Goal: Task Accomplishment & Management: Use online tool/utility

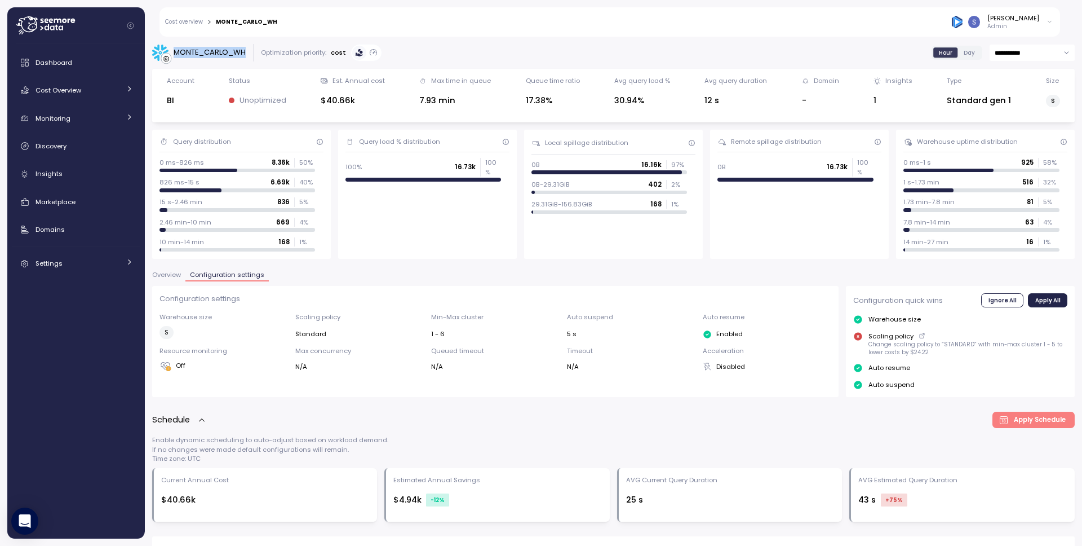
click at [225, 53] on div "MONTE_CARLO_WH" at bounding box center [210, 52] width 72 height 11
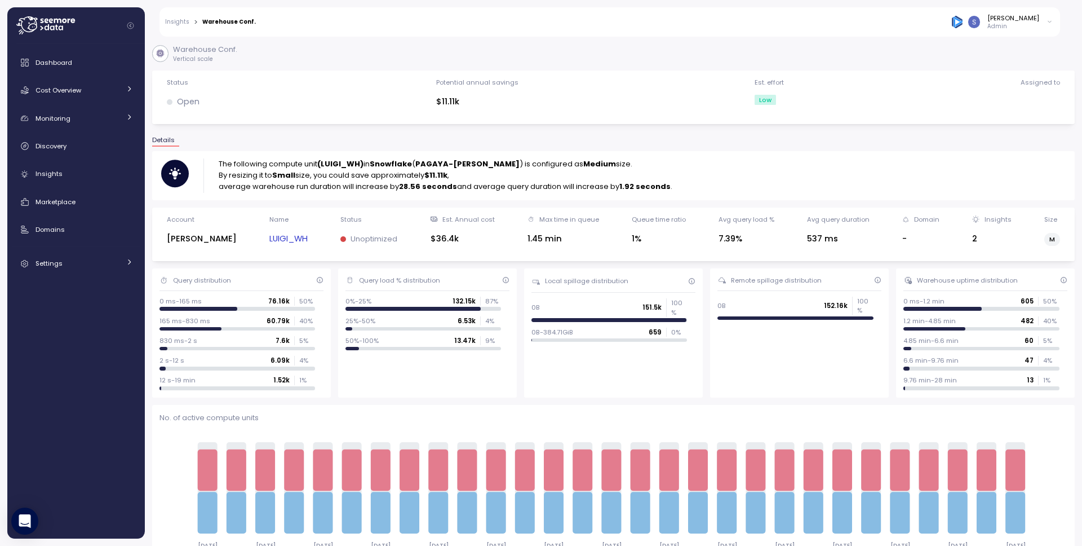
click at [419, 139] on div "Details" at bounding box center [613, 144] width 923 height 15
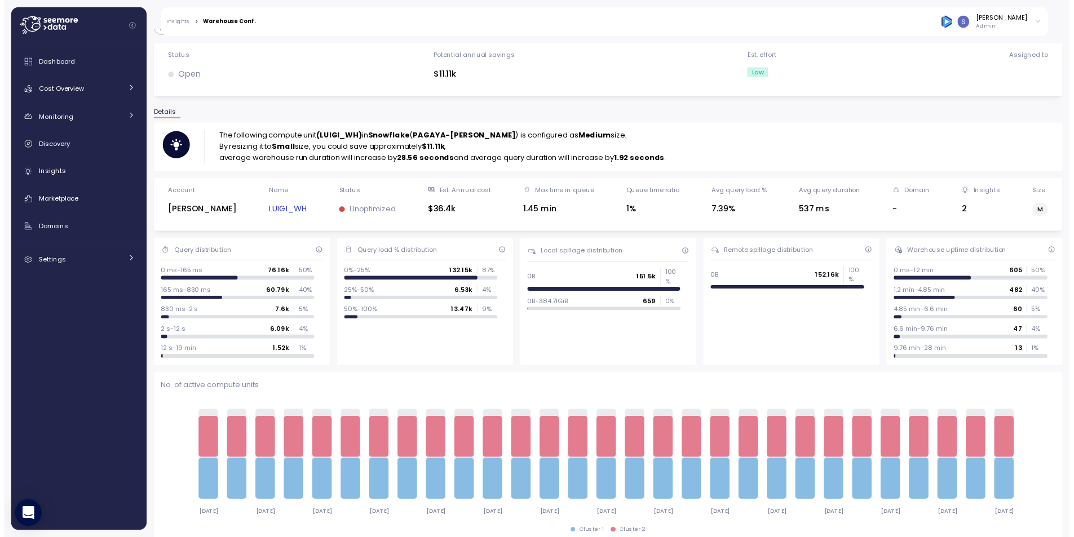
scroll to position [37, 0]
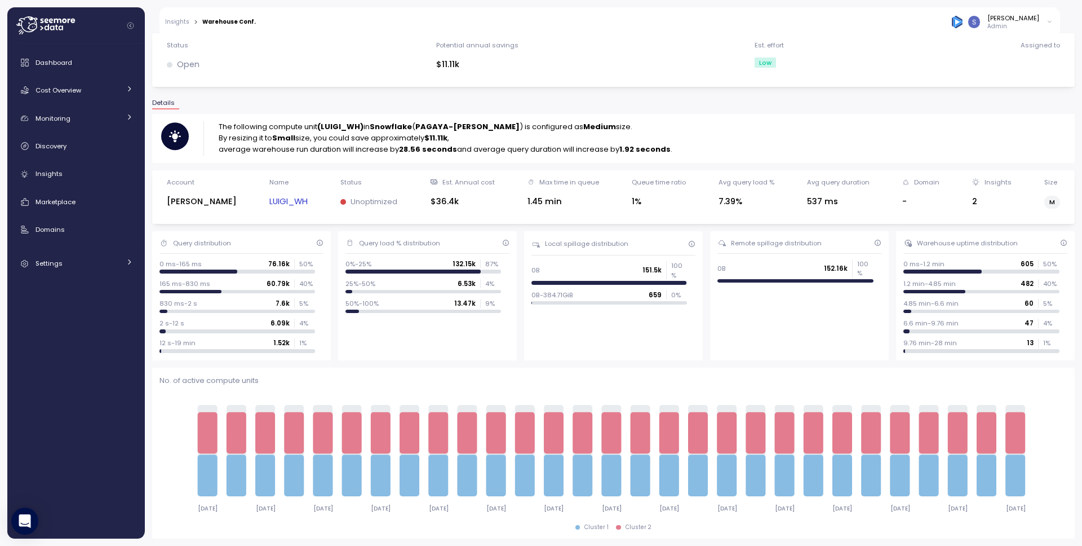
click at [347, 126] on strong "(LUIGI_WH)" at bounding box center [340, 126] width 46 height 11
copy strong "LUIGI_WH"
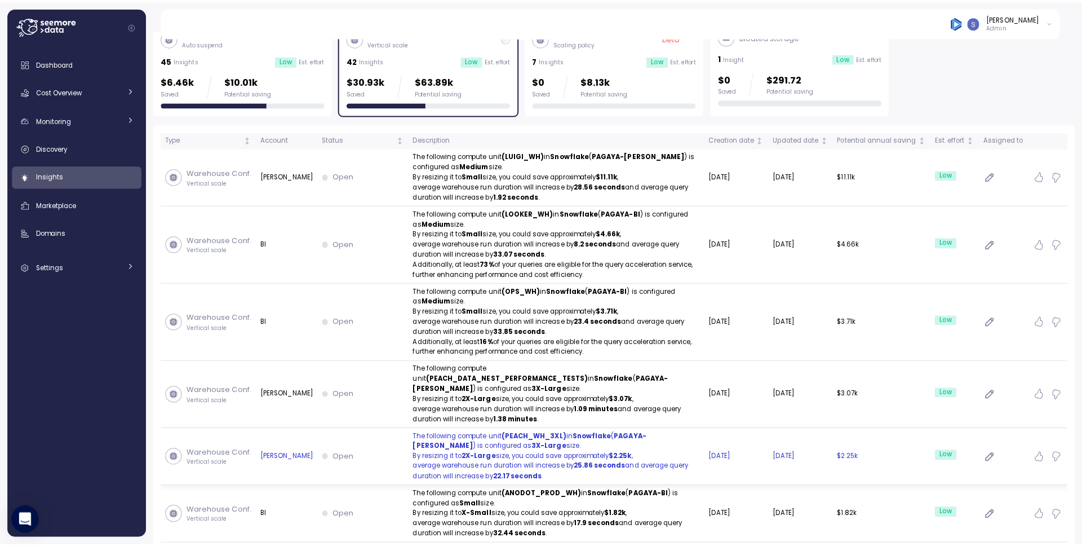
scroll to position [165, 0]
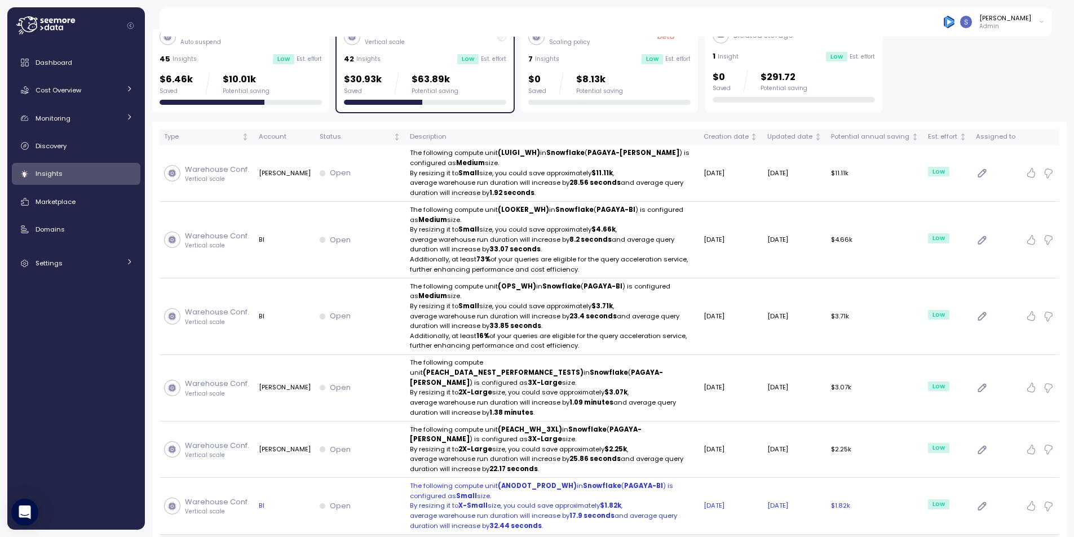
click at [521, 481] on strong "(ANODOT_PROD_WH)" at bounding box center [537, 485] width 79 height 9
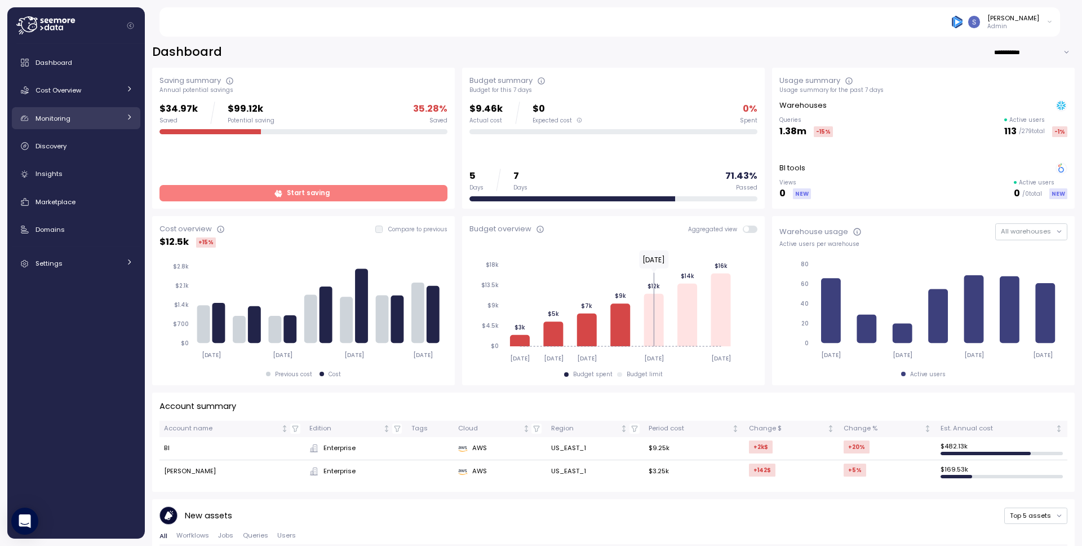
click at [64, 118] on span "Monitoring" at bounding box center [53, 118] width 35 height 9
click at [73, 103] on div "Dashboard Cost Overview Compute Workloads Storage Cloud Services Clustering col…" at bounding box center [76, 187] width 128 height 272
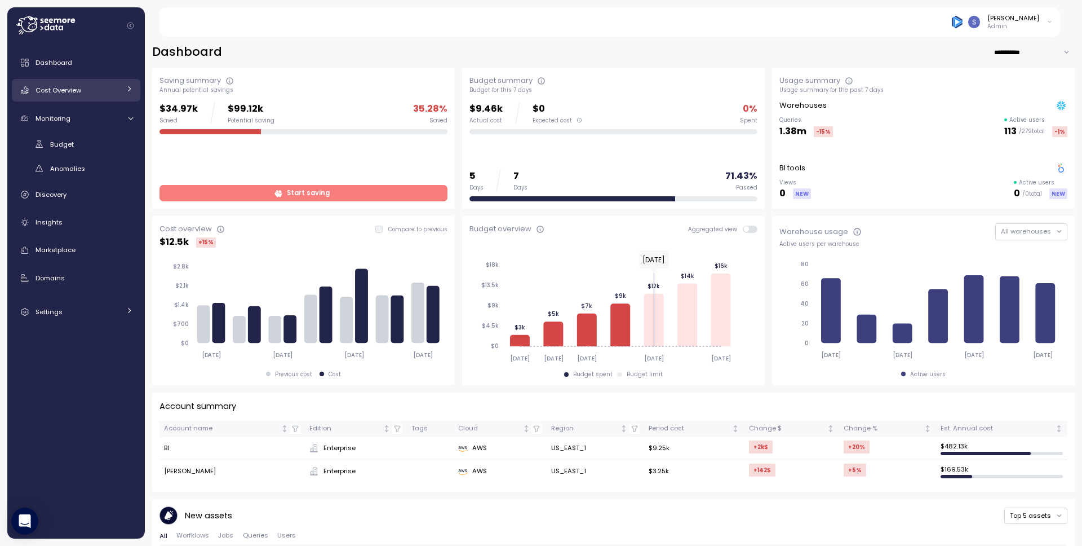
click at [81, 92] on span "Cost Overview" at bounding box center [59, 90] width 46 height 9
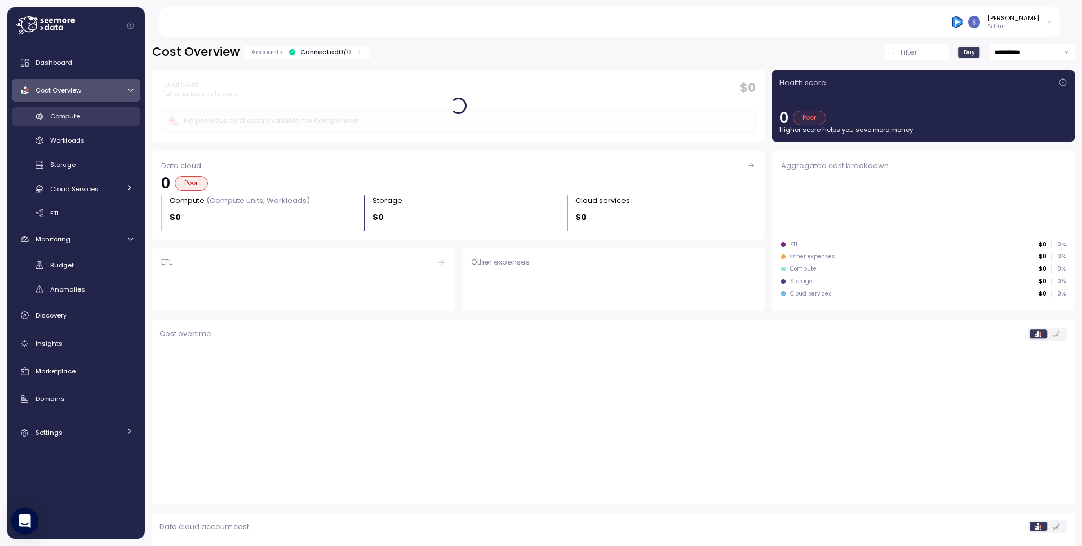
click at [69, 115] on span "Compute" at bounding box center [65, 116] width 30 height 9
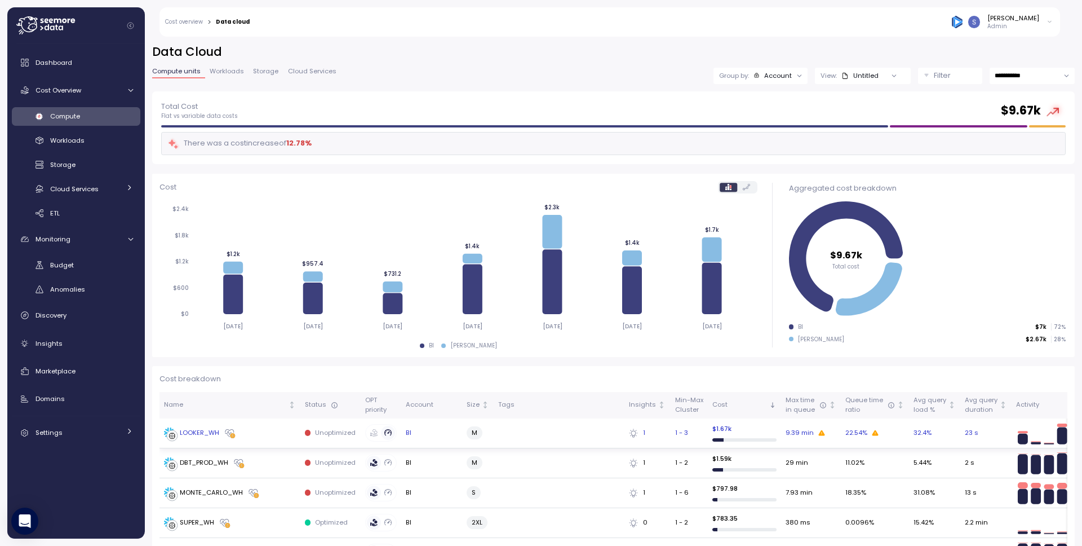
click at [212, 434] on div "LOOKER_WH" at bounding box center [199, 433] width 39 height 10
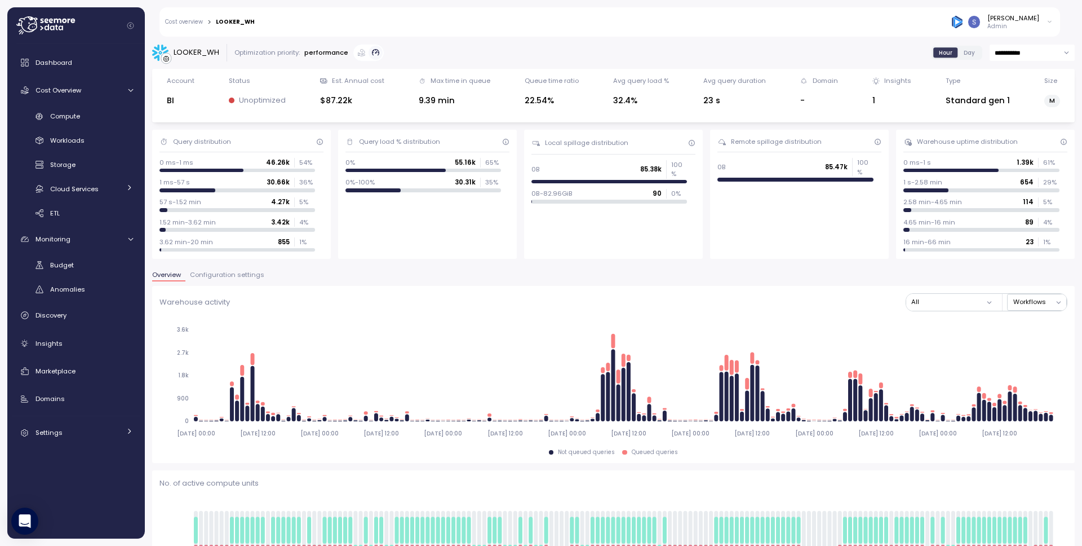
click at [216, 274] on span "Configuration settings" at bounding box center [227, 275] width 74 height 6
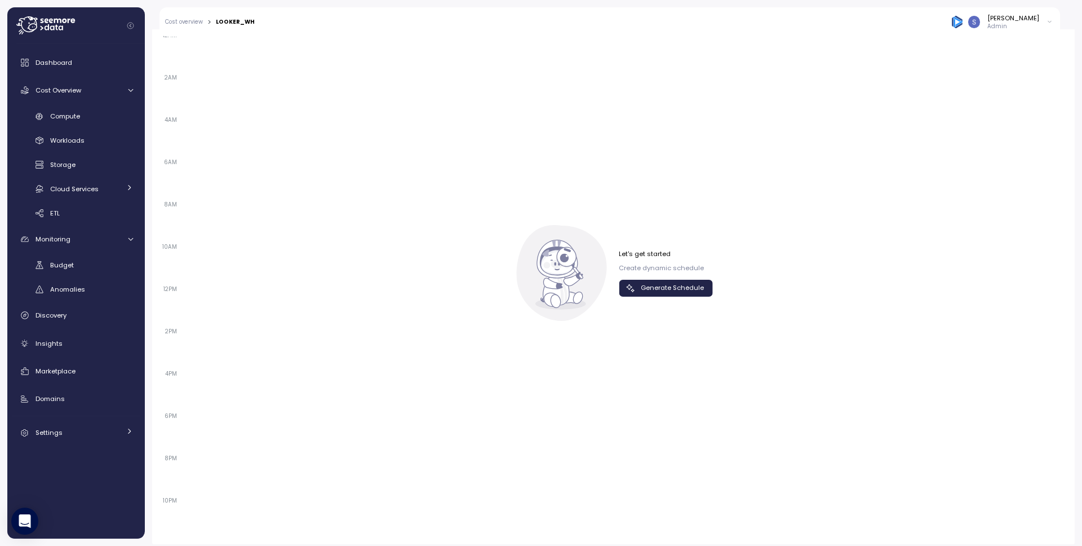
scroll to position [546, 0]
click at [675, 277] on span "Generate Schedule" at bounding box center [672, 281] width 63 height 15
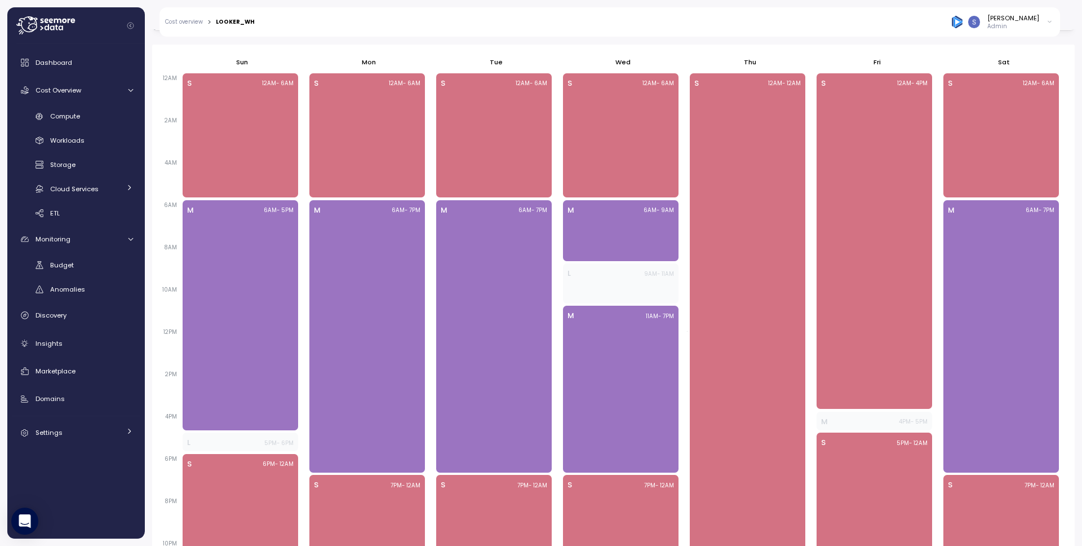
scroll to position [499, 0]
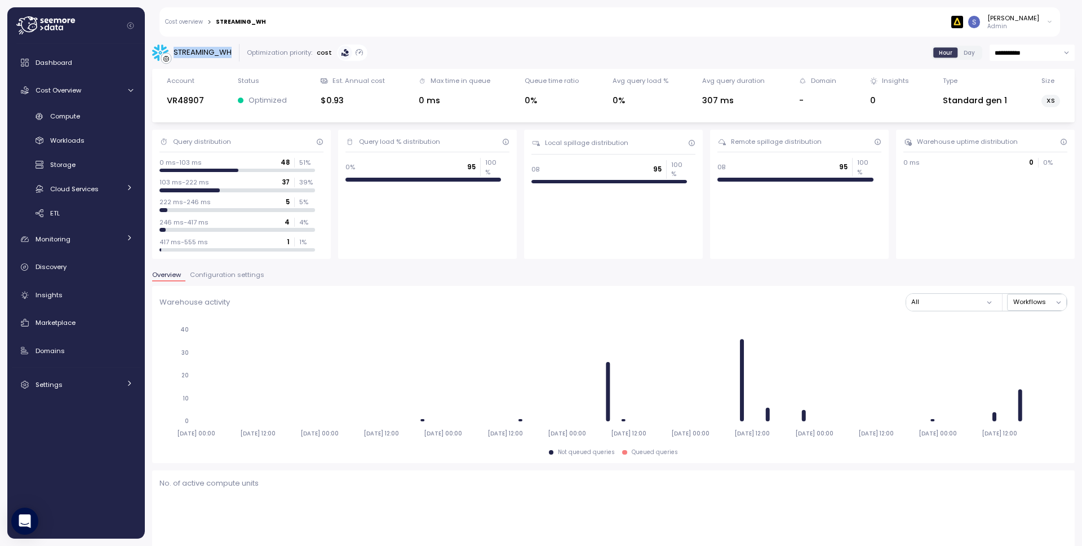
scroll to position [823, 0]
